Goal: Complete application form

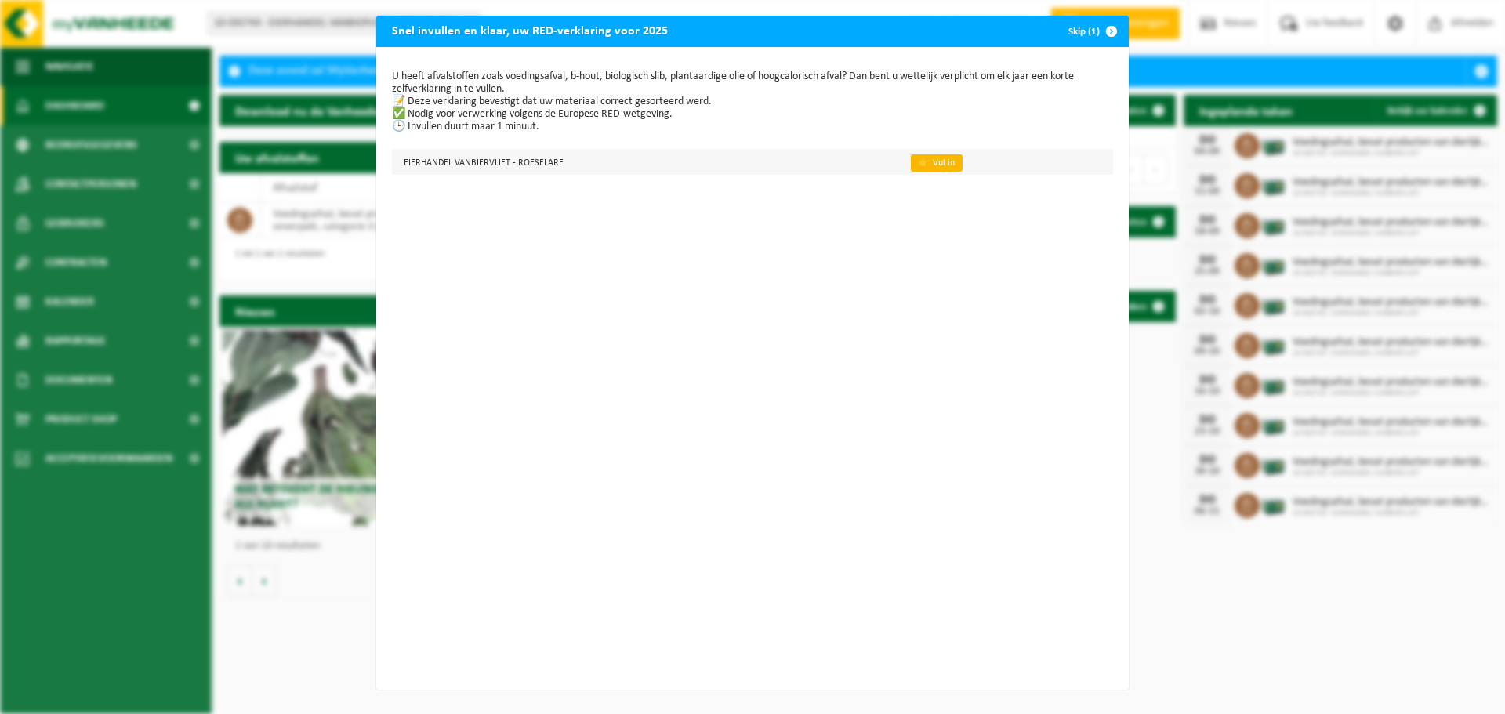
click at [925, 165] on link "👉 Vul in" at bounding box center [937, 162] width 52 height 17
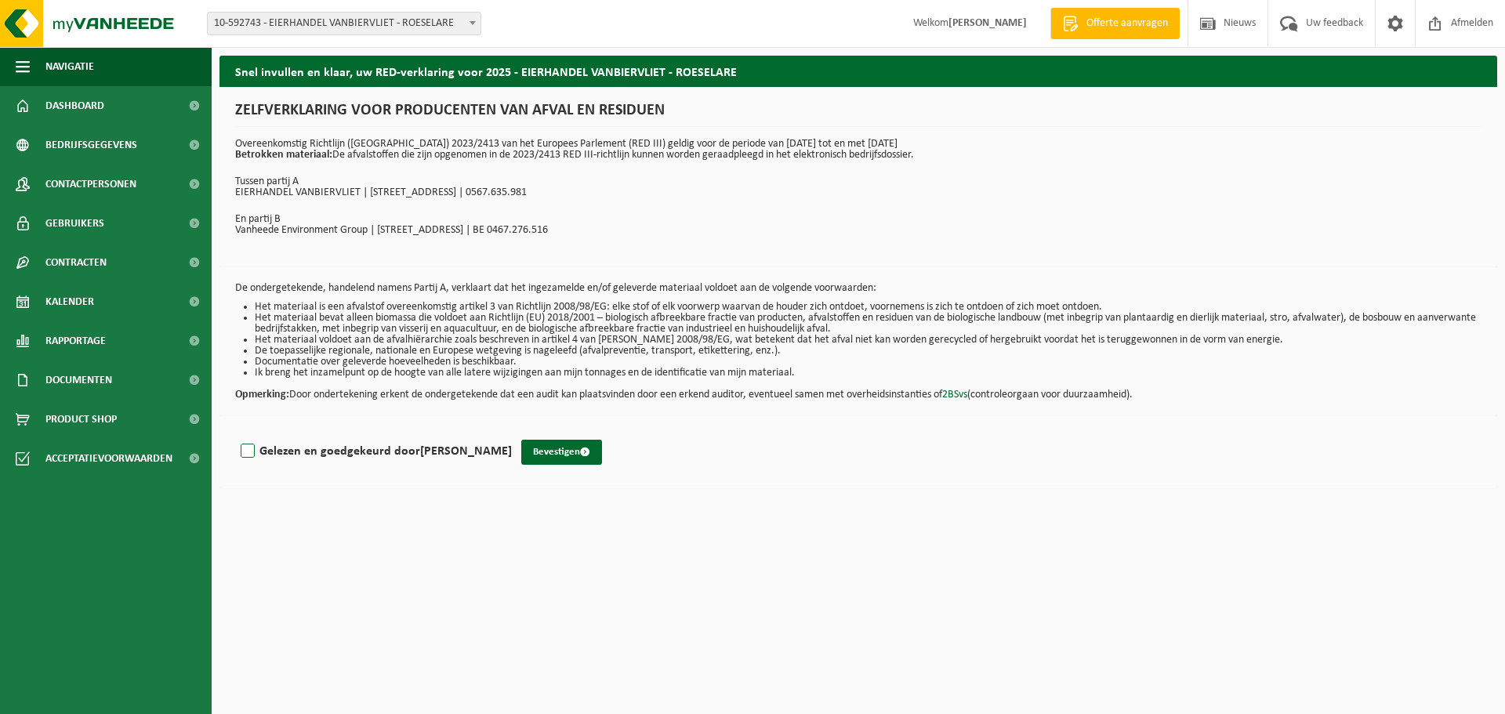
click at [249, 449] on label "Gelezen en goedgekeurd door [PERSON_NAME]" at bounding box center [375, 452] width 274 height 24
click at [512, 432] on input "Gelezen en goedgekeurd door [PERSON_NAME]" at bounding box center [512, 431] width 1 height 1
checkbox input "true"
click at [521, 453] on button "Bevestigen" at bounding box center [561, 452] width 81 height 25
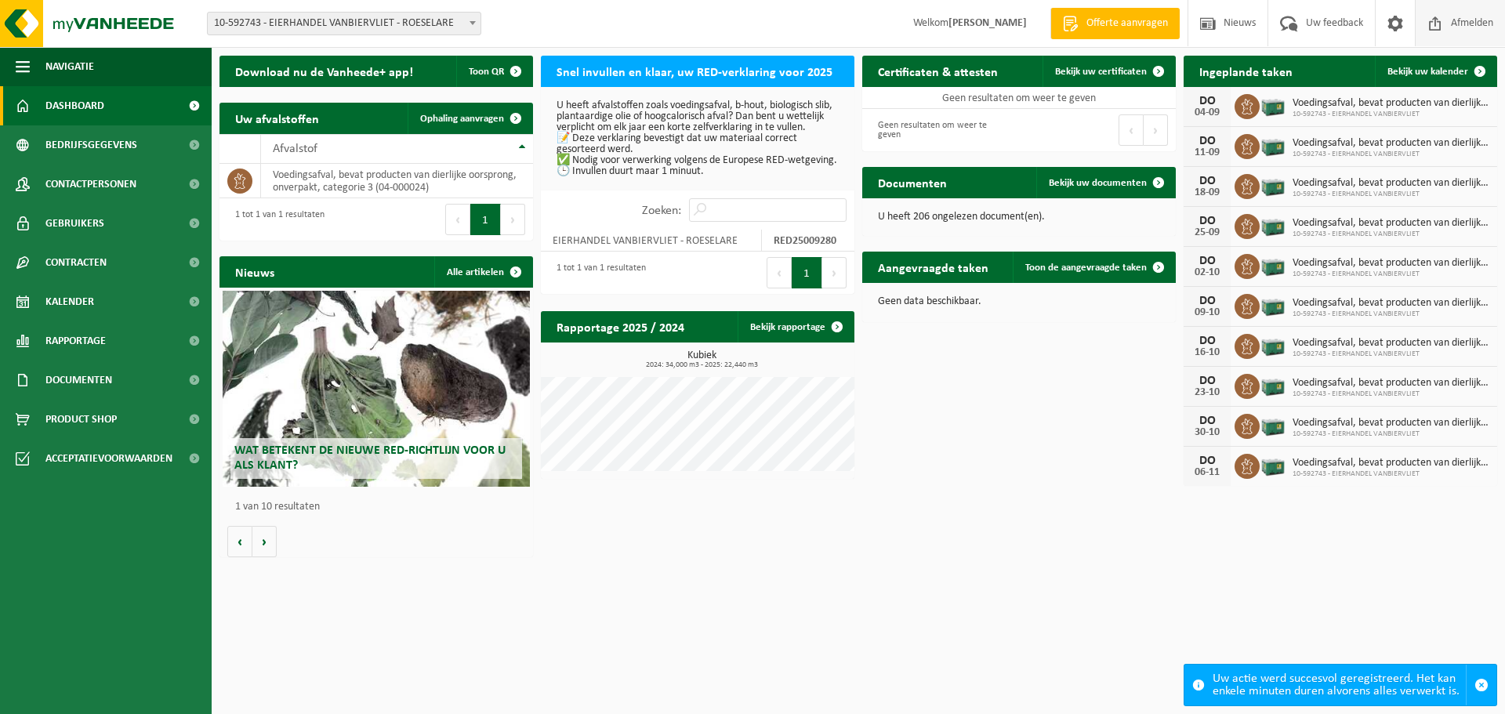
click at [1477, 22] on span "Afmelden" at bounding box center [1472, 23] width 50 height 46
